Goal: Information Seeking & Learning: Find specific fact

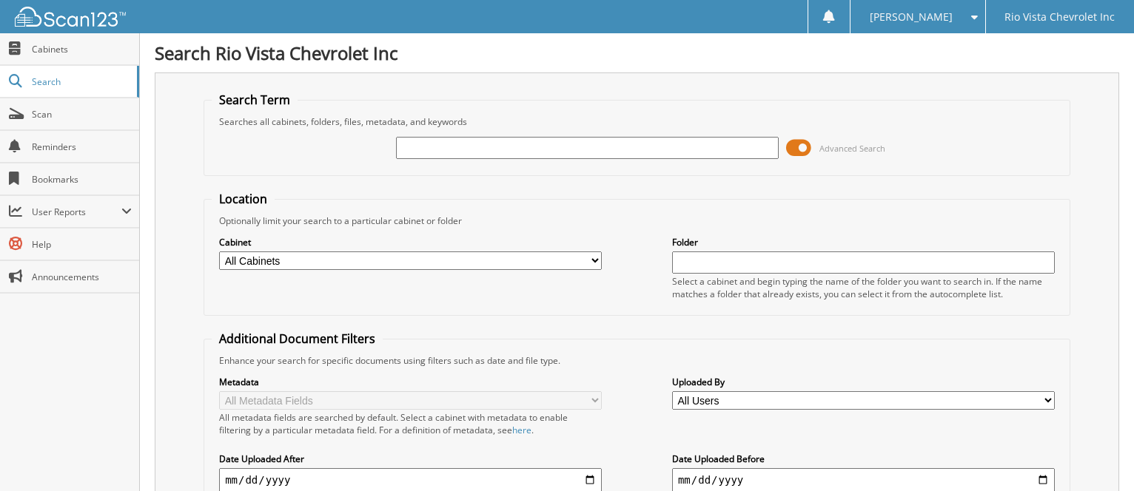
click at [642, 151] on input "text" at bounding box center [587, 148] width 383 height 22
type input "135120"
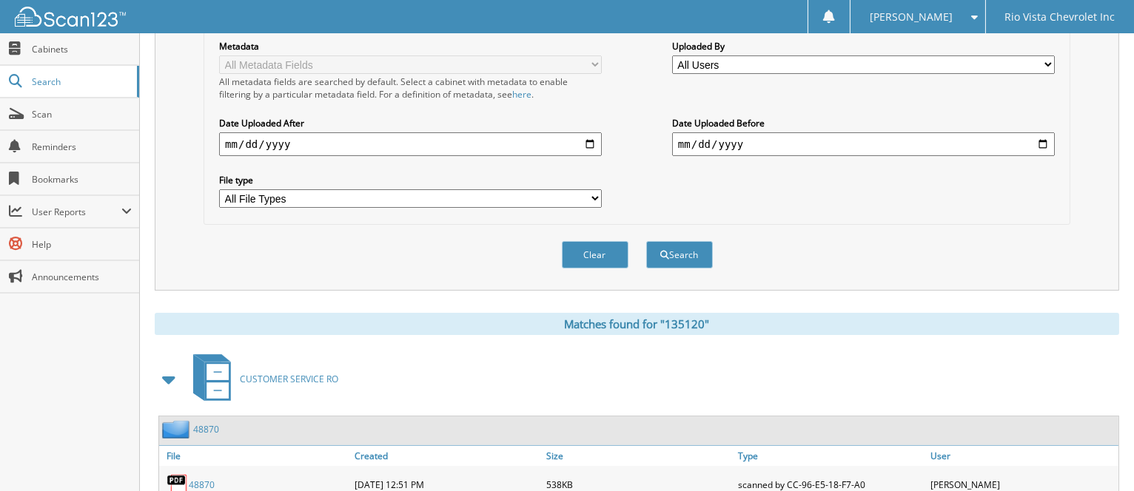
scroll to position [309, 0]
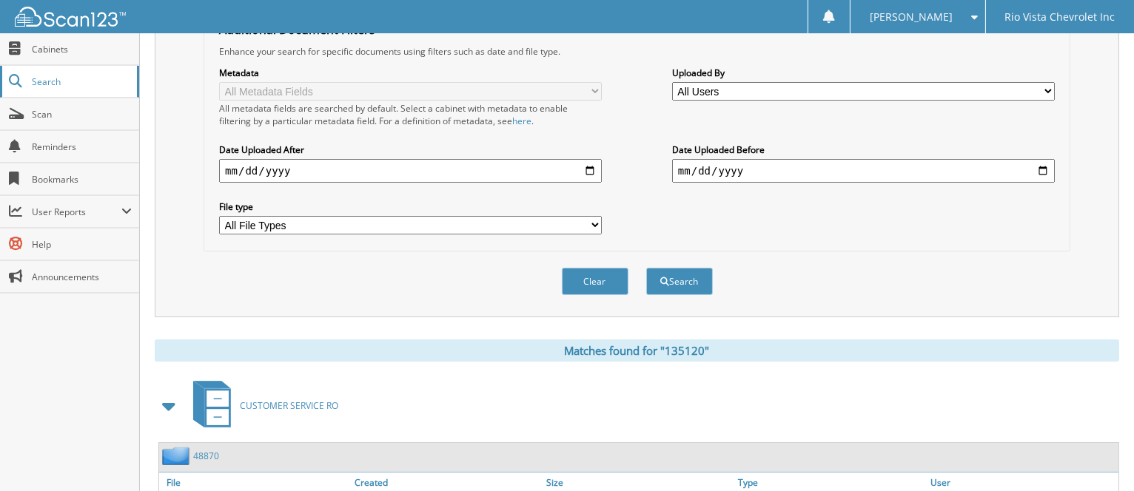
click at [62, 84] on span "Search" at bounding box center [81, 81] width 98 height 13
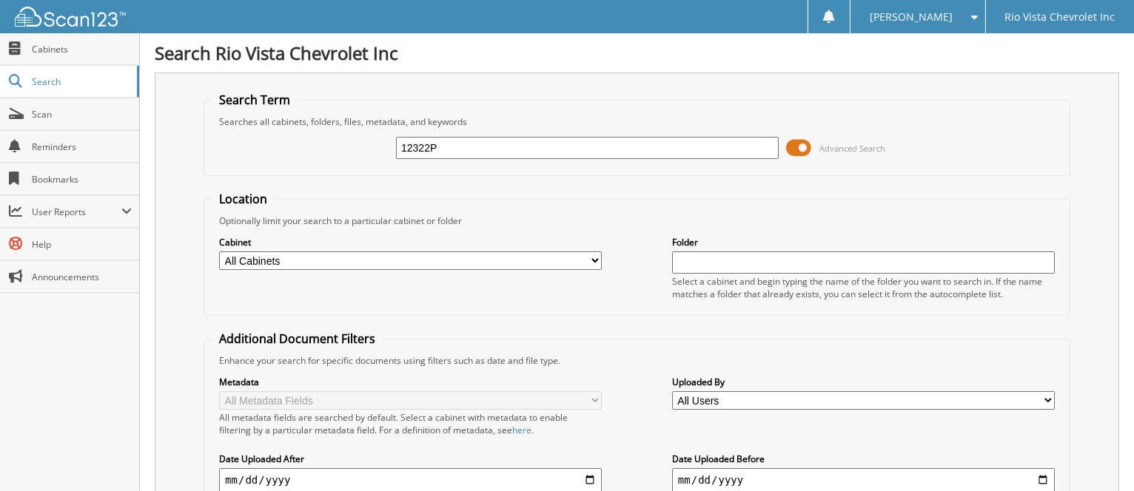
type input "12322P"
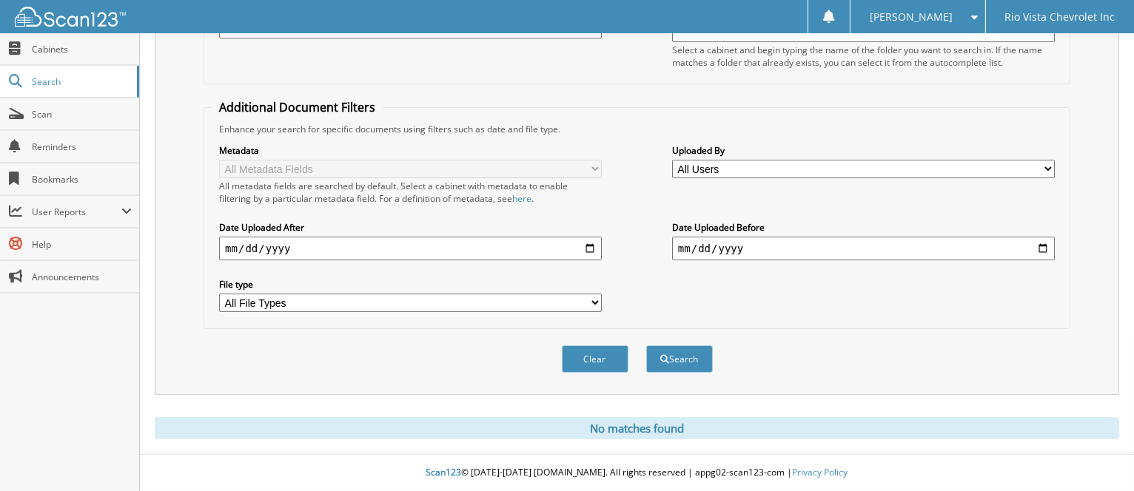
scroll to position [249, 0]
click at [104, 47] on span "Cabinets" at bounding box center [82, 49] width 100 height 13
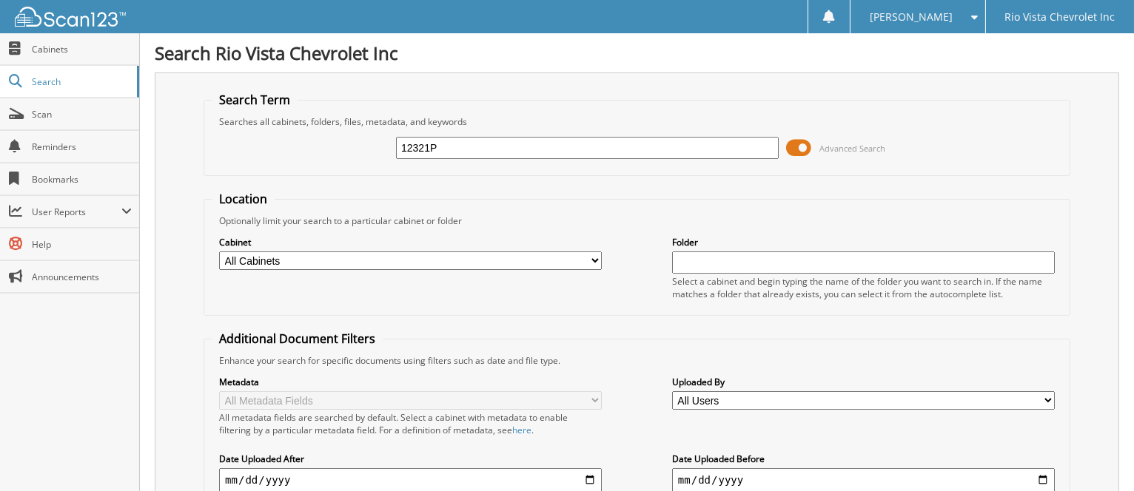
type input "12321P"
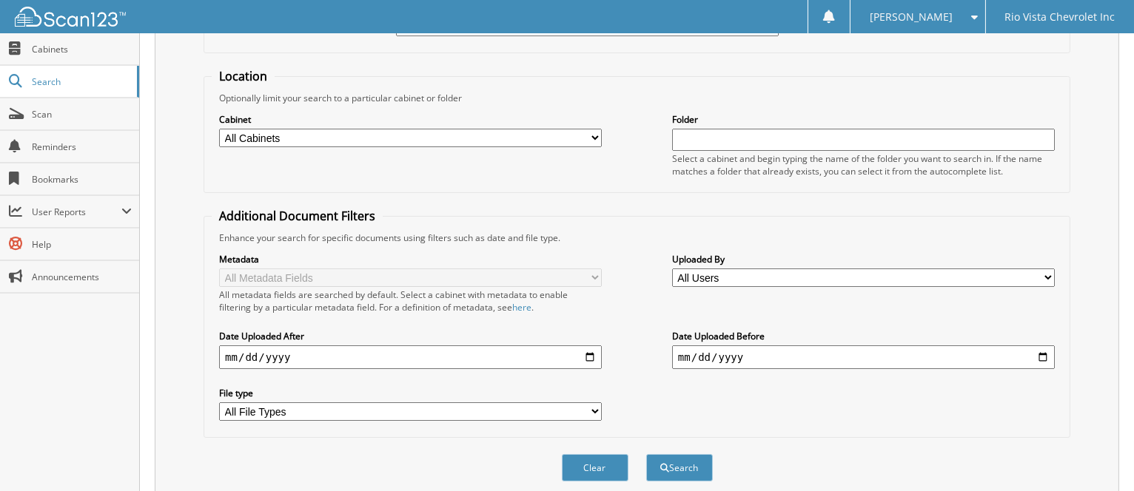
scroll to position [84, 0]
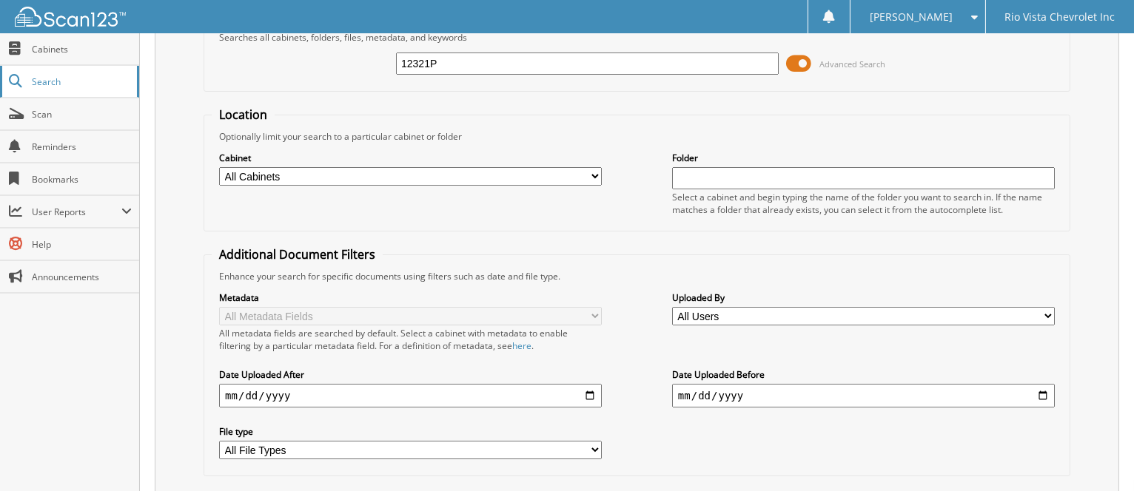
click at [62, 76] on span "Search" at bounding box center [81, 81] width 98 height 13
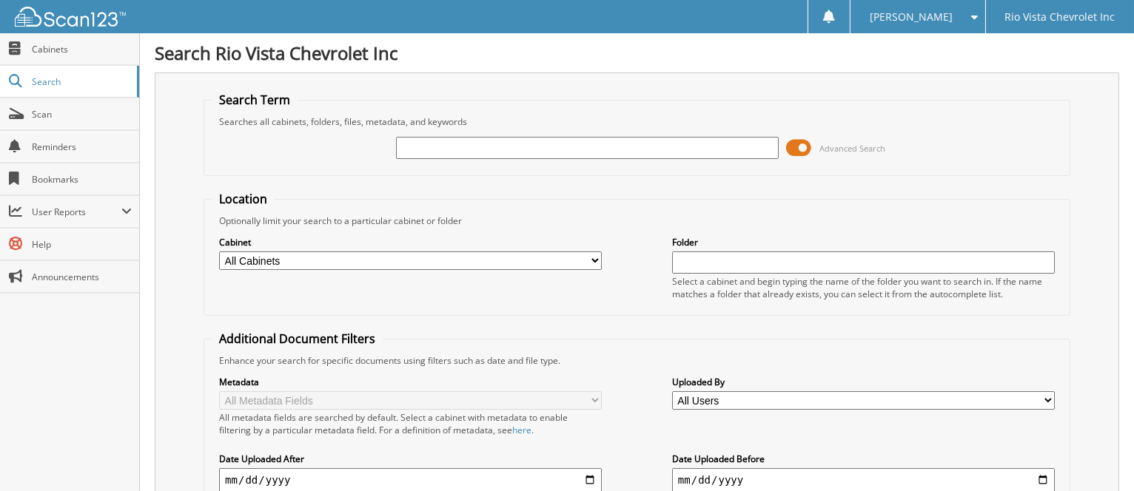
click at [70, 52] on span "Cabinets" at bounding box center [82, 49] width 100 height 13
click at [799, 150] on span at bounding box center [798, 148] width 25 height 22
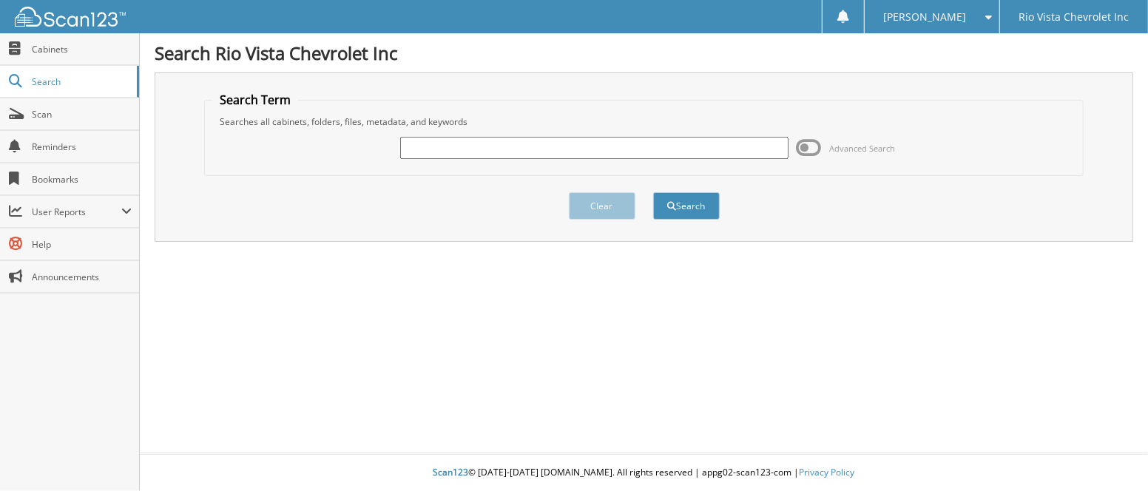
click at [599, 154] on input "text" at bounding box center [594, 148] width 388 height 22
type input "12321P"
click at [653, 192] on button "Search" at bounding box center [686, 205] width 67 height 27
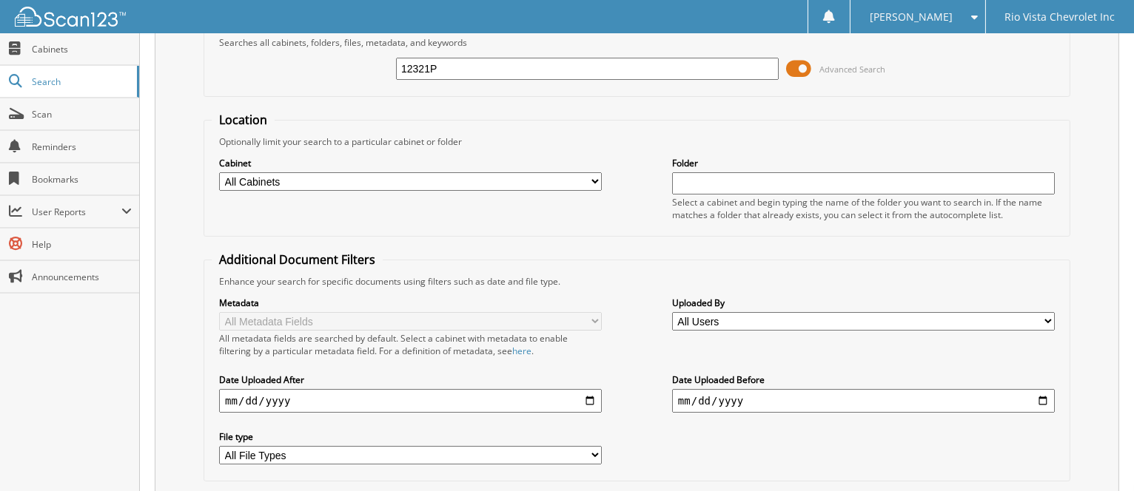
scroll to position [18, 0]
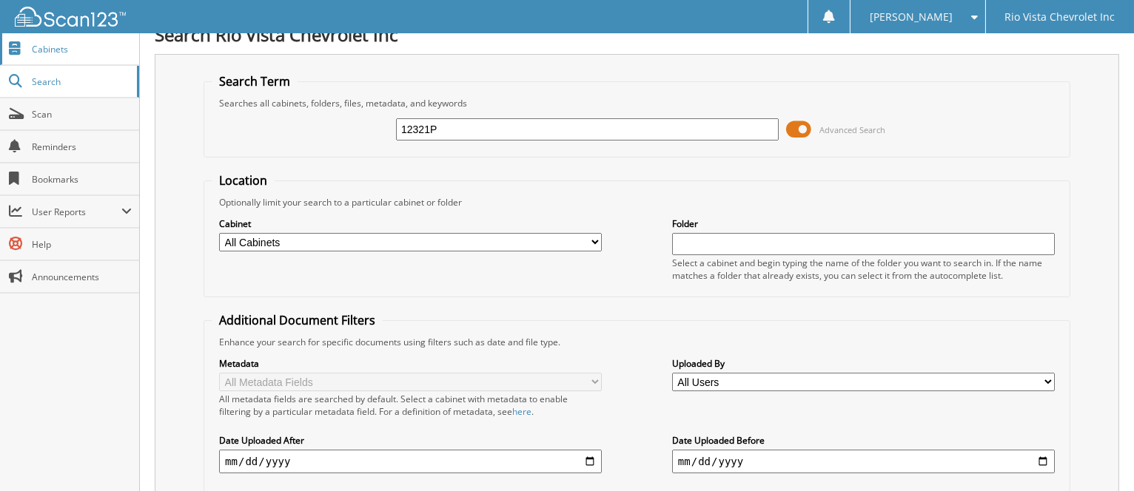
click at [70, 44] on span "Cabinets" at bounding box center [82, 49] width 100 height 13
